Goal: Check status: Check status

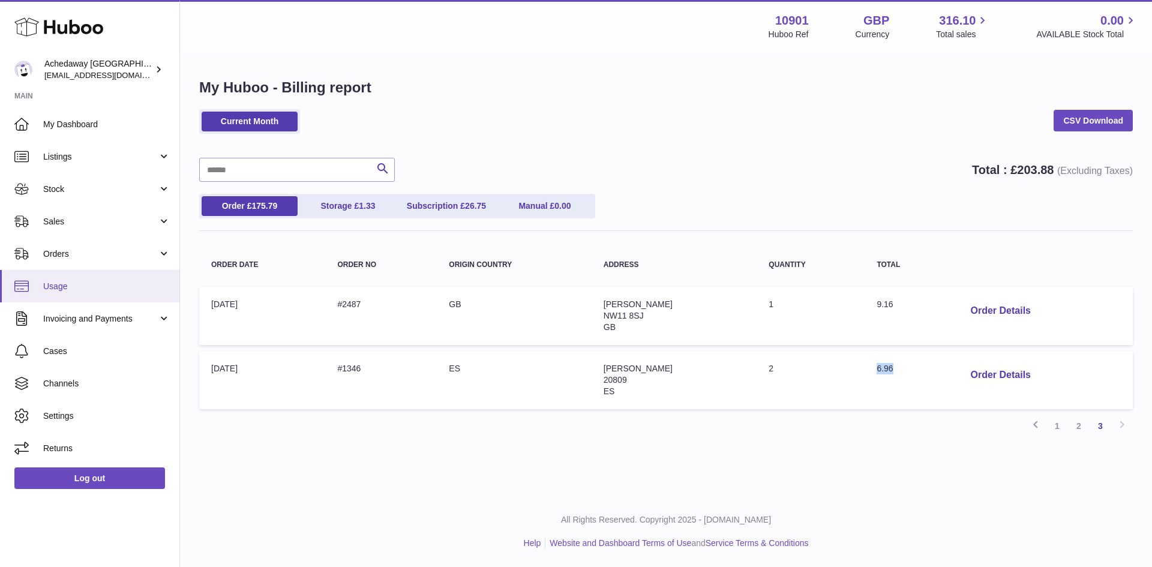
click at [120, 284] on span "Usage" at bounding box center [106, 286] width 127 height 11
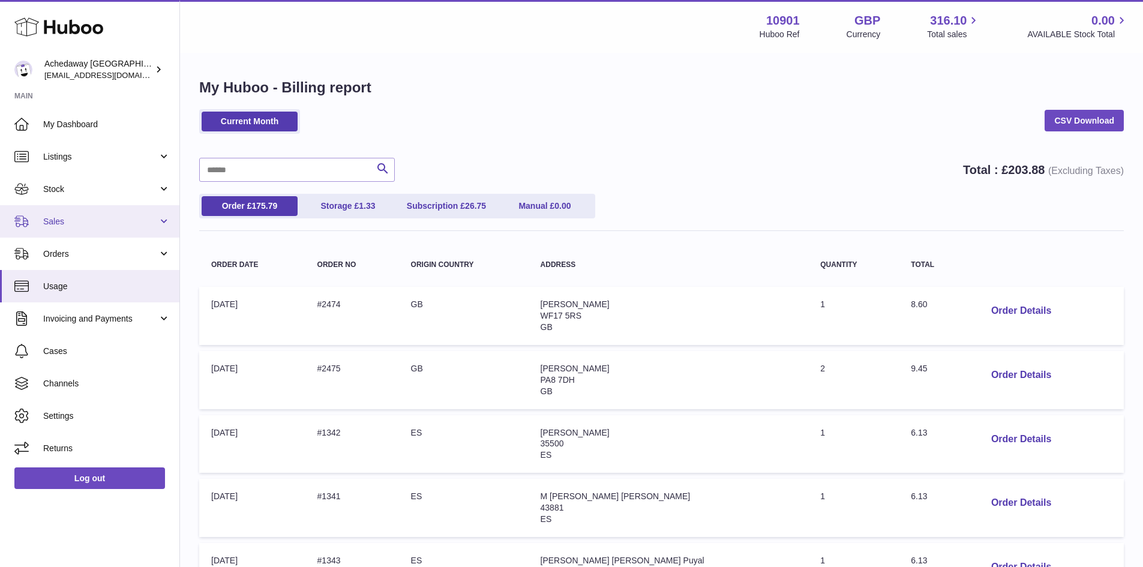
click at [88, 209] on link "Sales" at bounding box center [89, 221] width 179 height 32
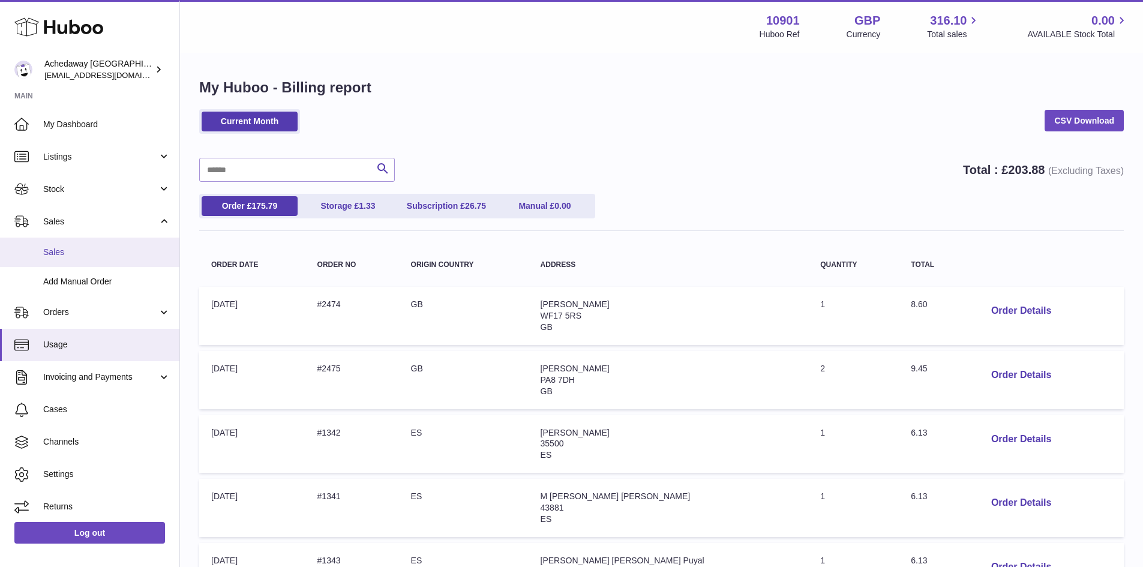
click at [109, 257] on span "Sales" at bounding box center [106, 252] width 127 height 11
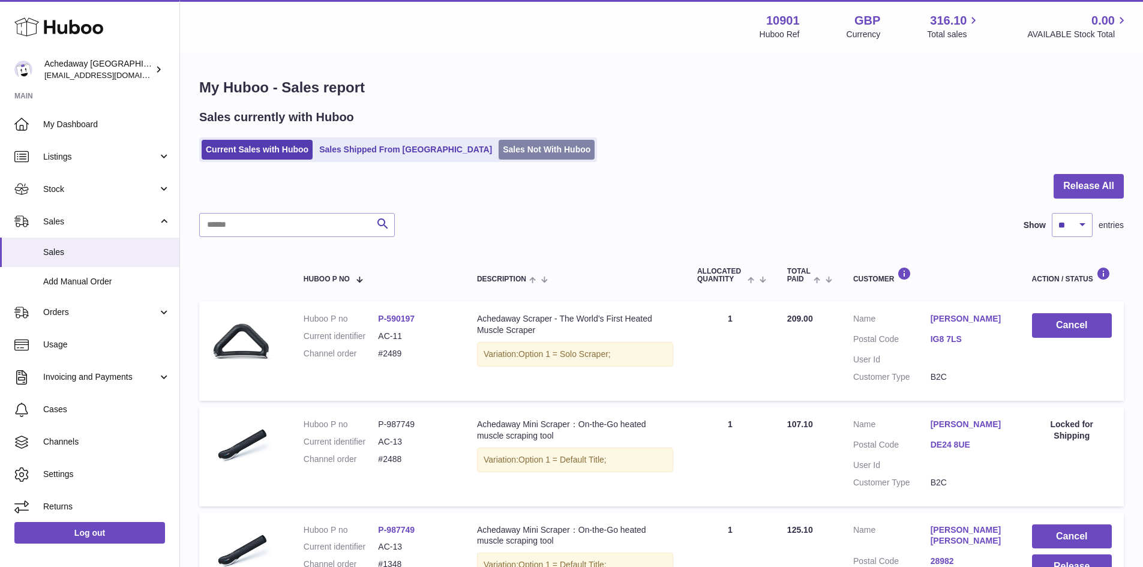
click at [499, 148] on link "Sales Not With Huboo" at bounding box center [547, 150] width 96 height 20
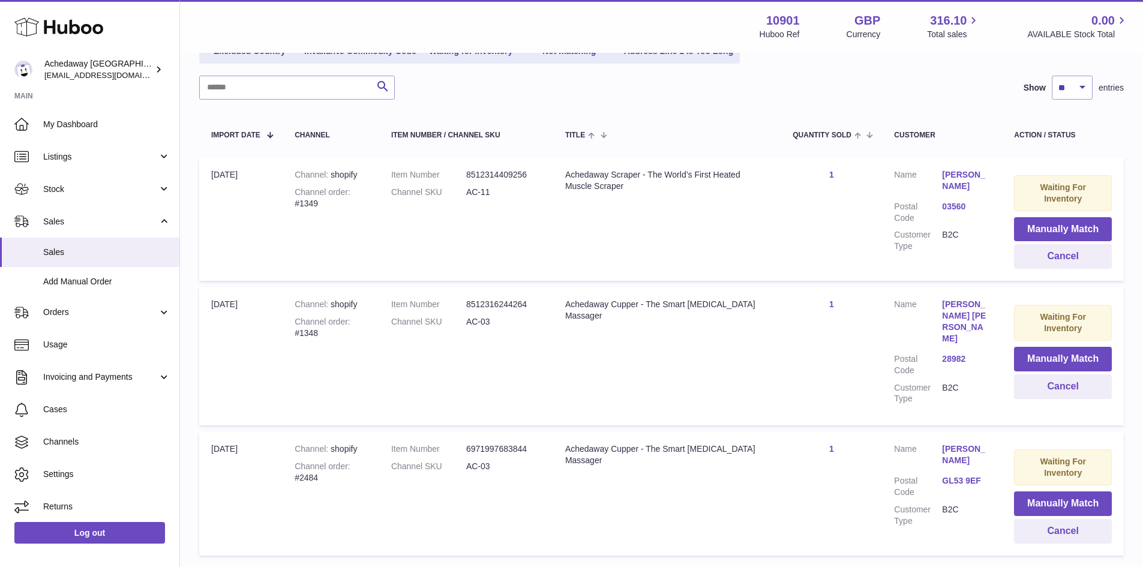
scroll to position [184, 0]
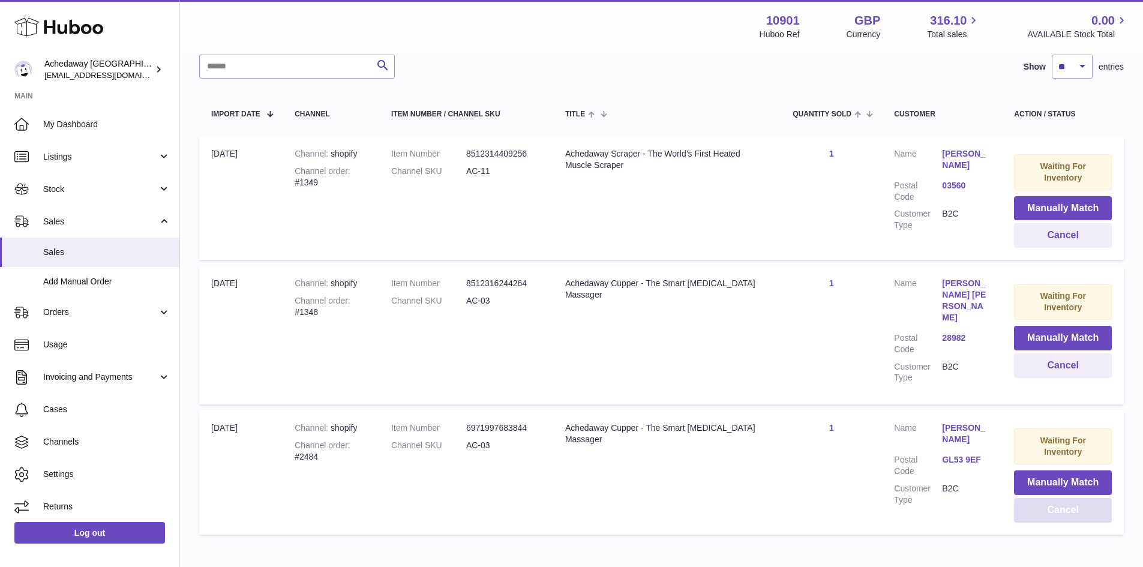
click at [1051, 509] on button "Cancel" at bounding box center [1063, 510] width 98 height 25
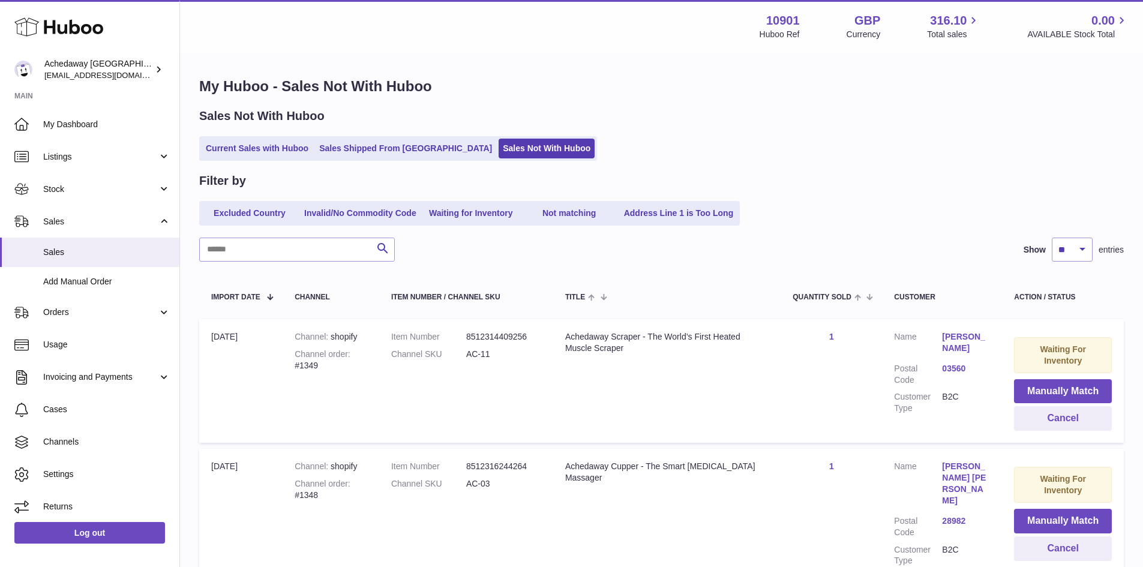
scroll to position [0, 0]
click at [52, 255] on span "Sales" at bounding box center [106, 252] width 127 height 11
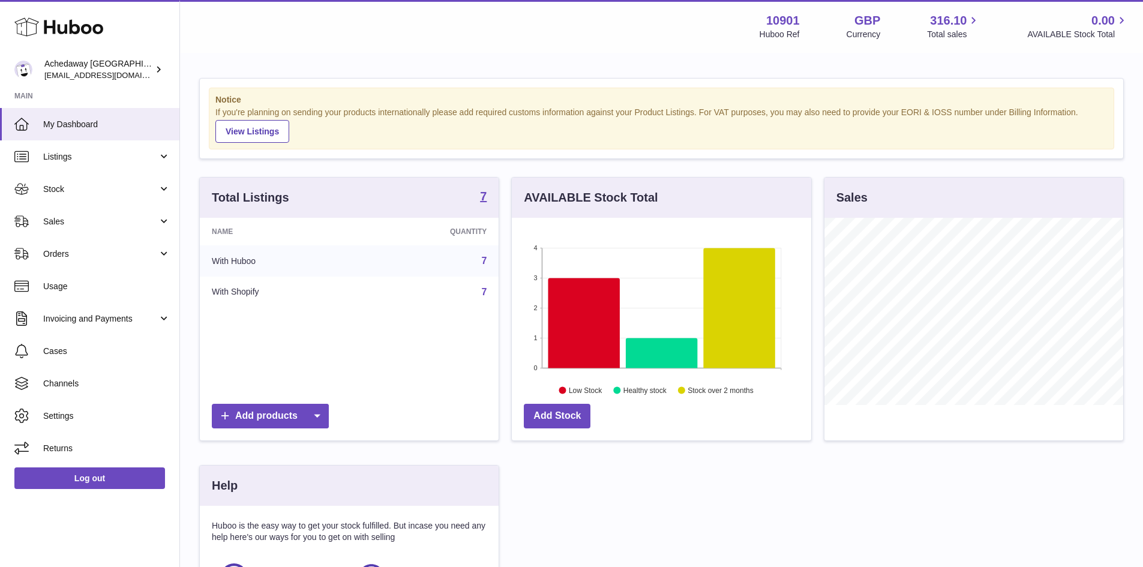
scroll to position [187, 299]
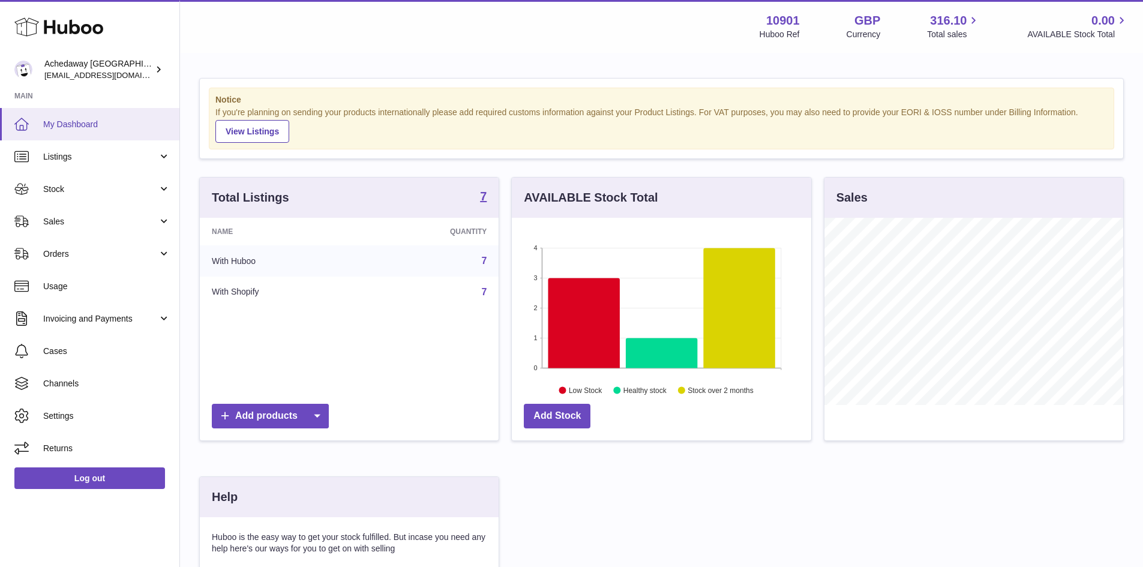
click span "My Dashboard"
click at [69, 131] on link "My Dashboard" at bounding box center [89, 124] width 179 height 32
click span "My Dashboard"
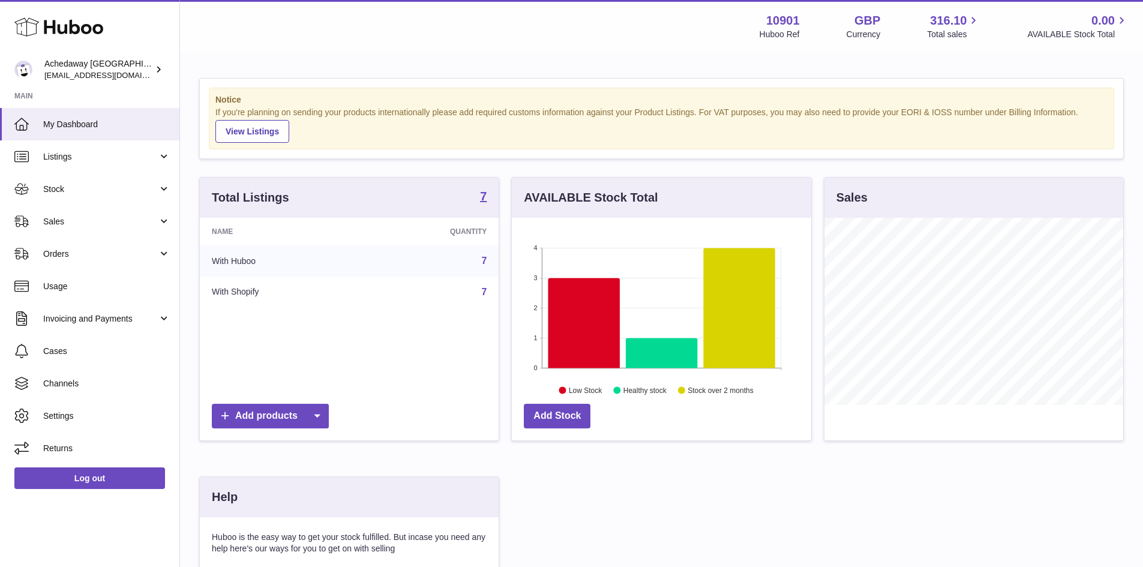
scroll to position [187, 299]
click at [93, 209] on link "Sales" at bounding box center [89, 221] width 179 height 32
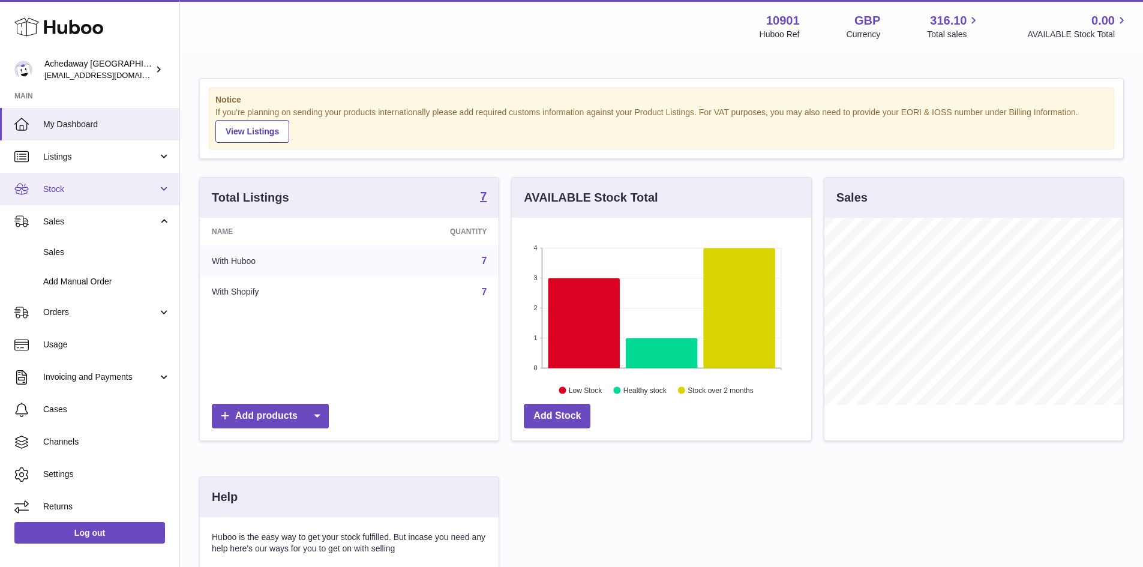
click at [94, 203] on link "Stock" at bounding box center [89, 189] width 179 height 32
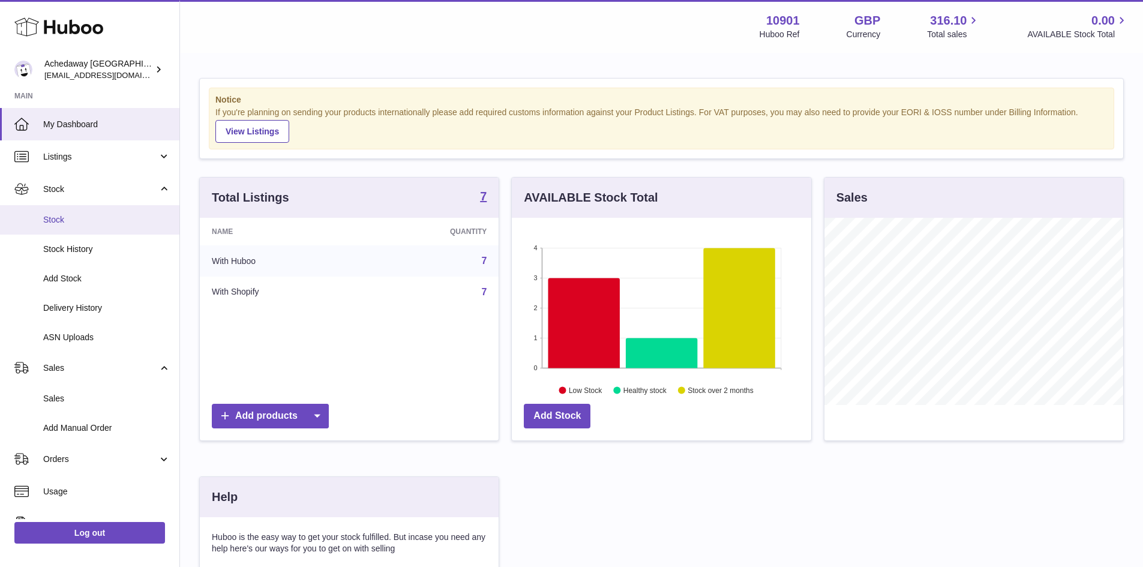
click at [99, 226] on link "Stock" at bounding box center [89, 219] width 179 height 29
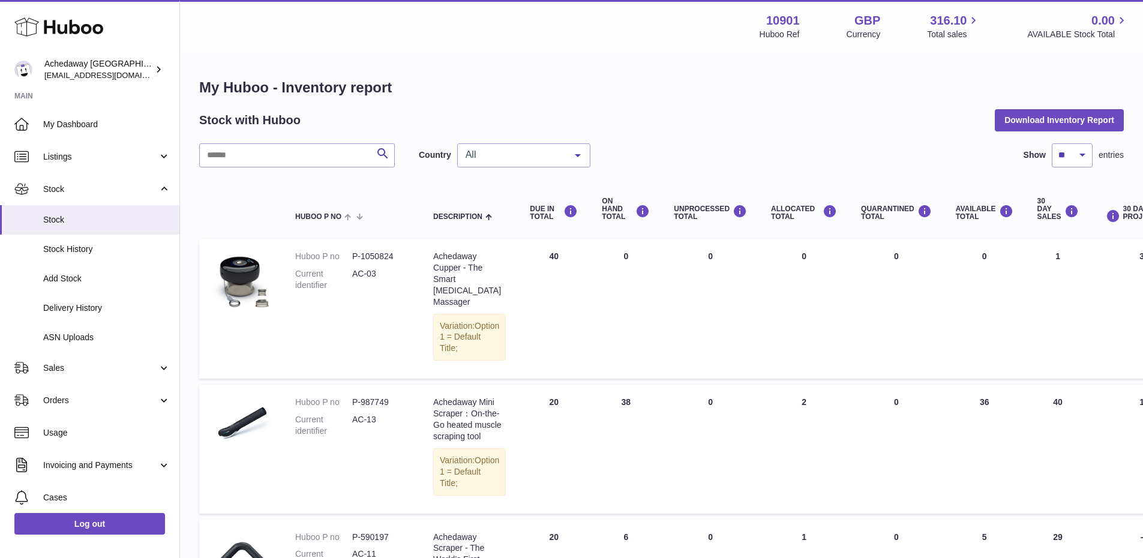
click at [484, 161] on div "All" at bounding box center [523, 155] width 133 height 24
click at [489, 224] on span "ES" at bounding box center [524, 227] width 132 height 24
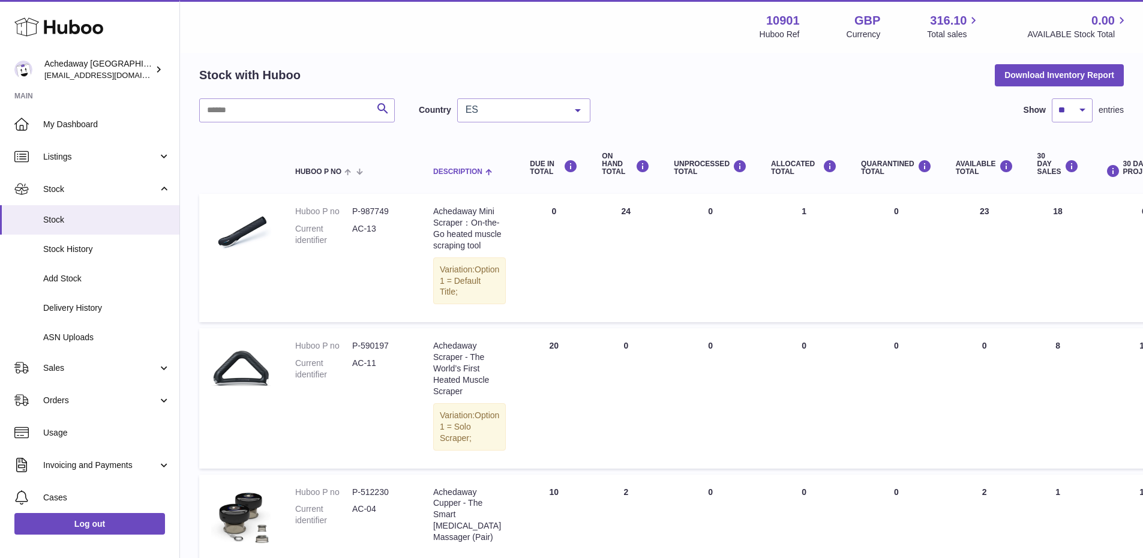
scroll to position [276, 0]
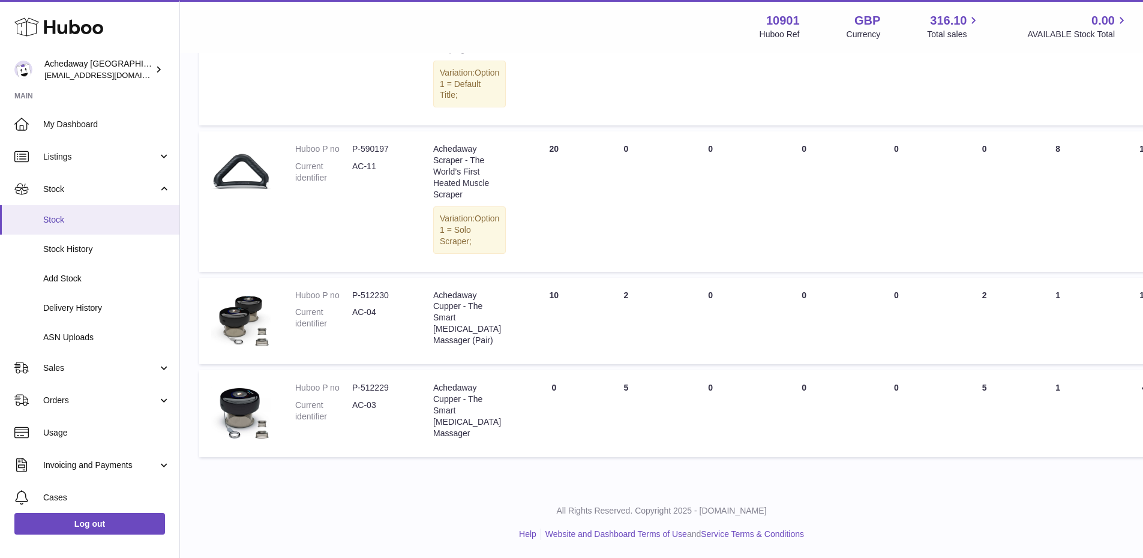
click at [64, 215] on span "Stock" at bounding box center [106, 219] width 127 height 11
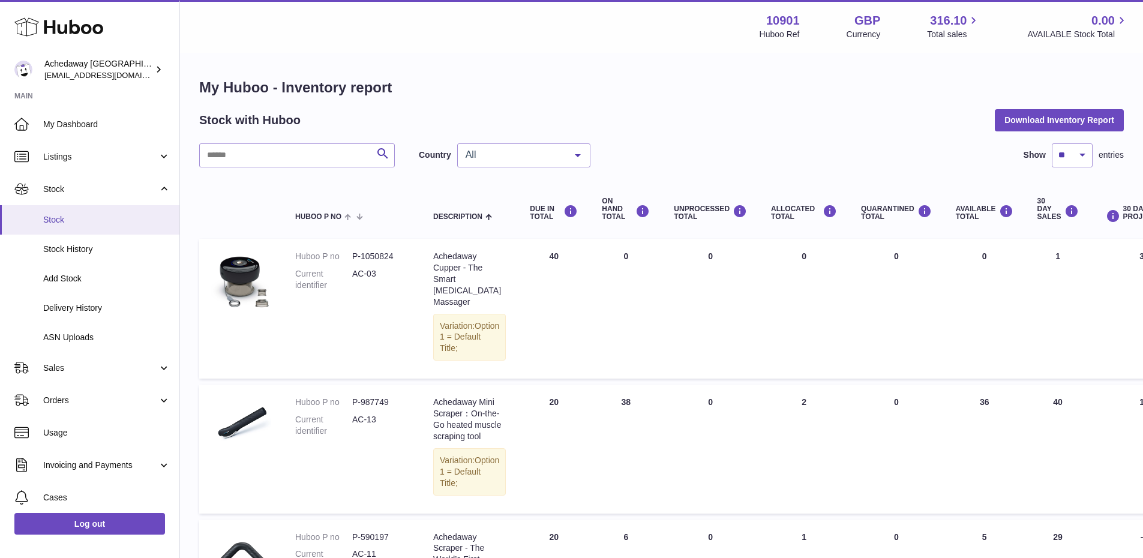
click at [48, 227] on link "Stock" at bounding box center [89, 219] width 179 height 29
click at [122, 217] on span "Stock" at bounding box center [106, 219] width 127 height 11
click at [468, 163] on div "All" at bounding box center [523, 155] width 133 height 24
click at [480, 200] on span "GB" at bounding box center [524, 203] width 132 height 24
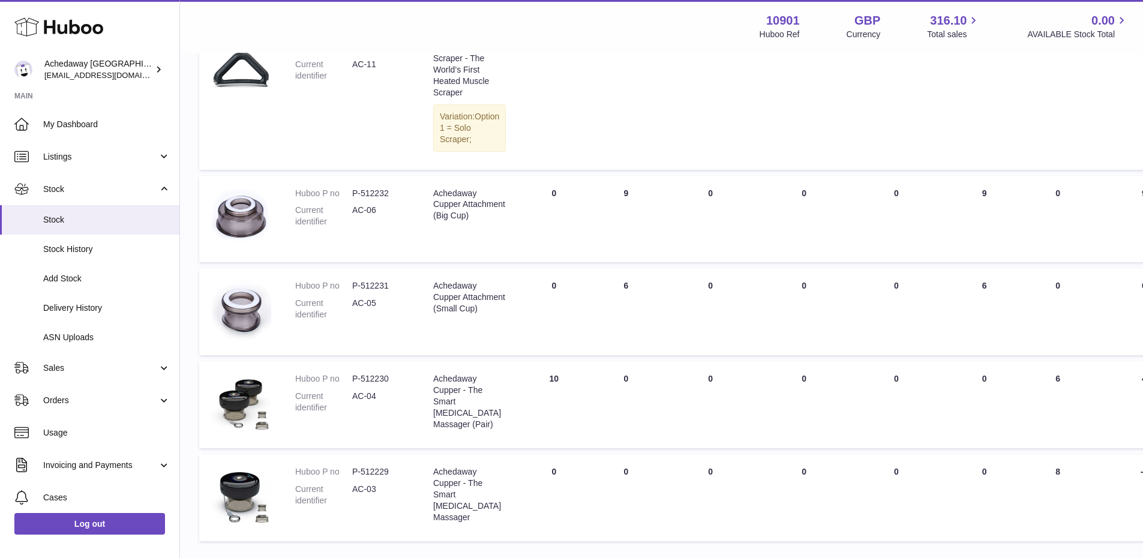
scroll to position [462, 0]
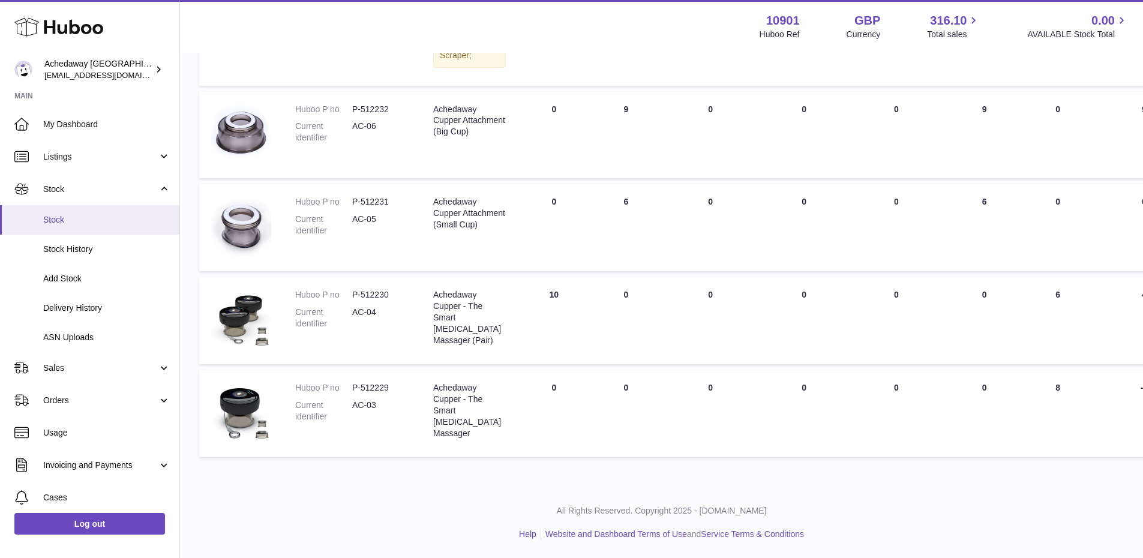
click at [121, 217] on span "Stock" at bounding box center [106, 219] width 127 height 11
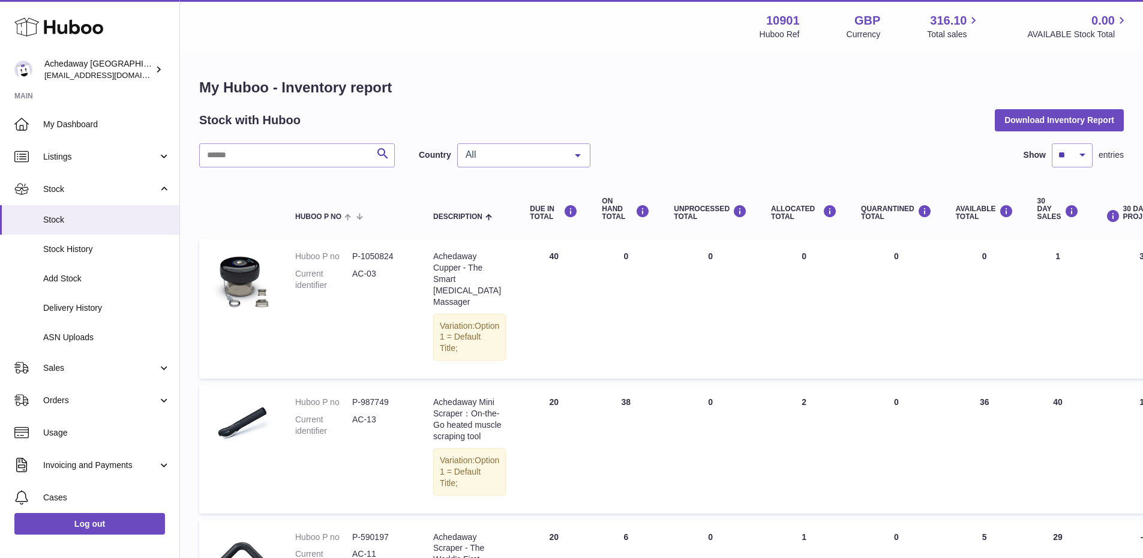
click at [536, 164] on div "All" at bounding box center [523, 155] width 133 height 24
click at [514, 199] on span "GB" at bounding box center [524, 203] width 132 height 24
